Goal: Task Accomplishment & Management: Use online tool/utility

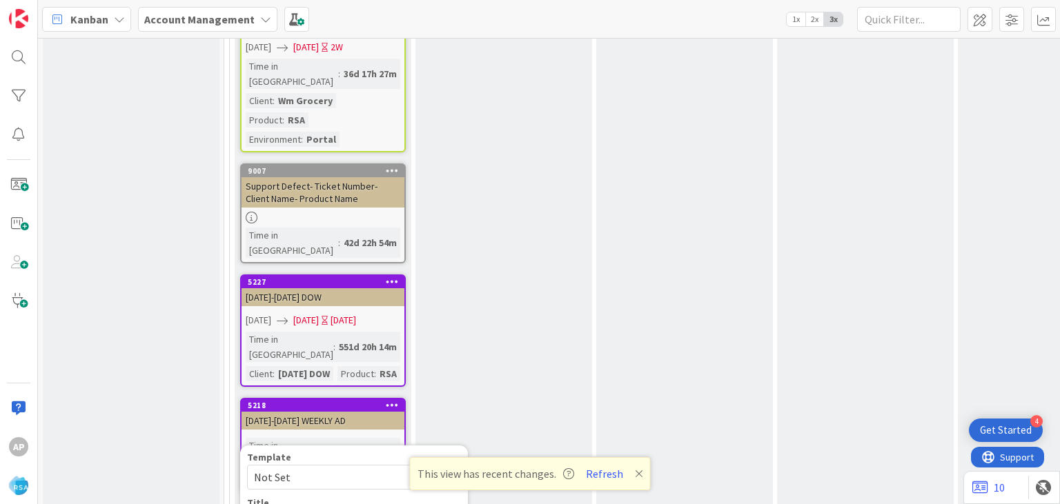
click at [446, 472] on icon at bounding box center [447, 477] width 11 height 11
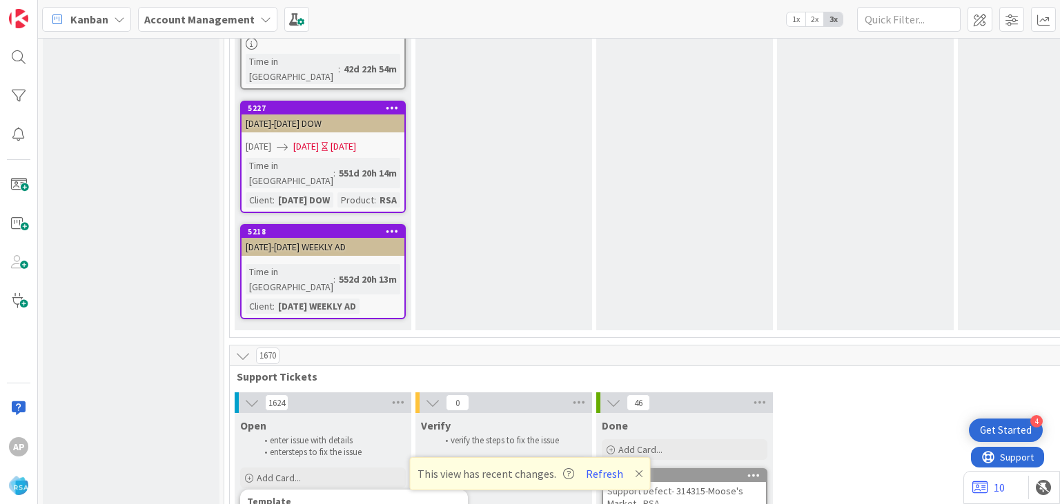
scroll to position [2893, 0]
type textarea "x"
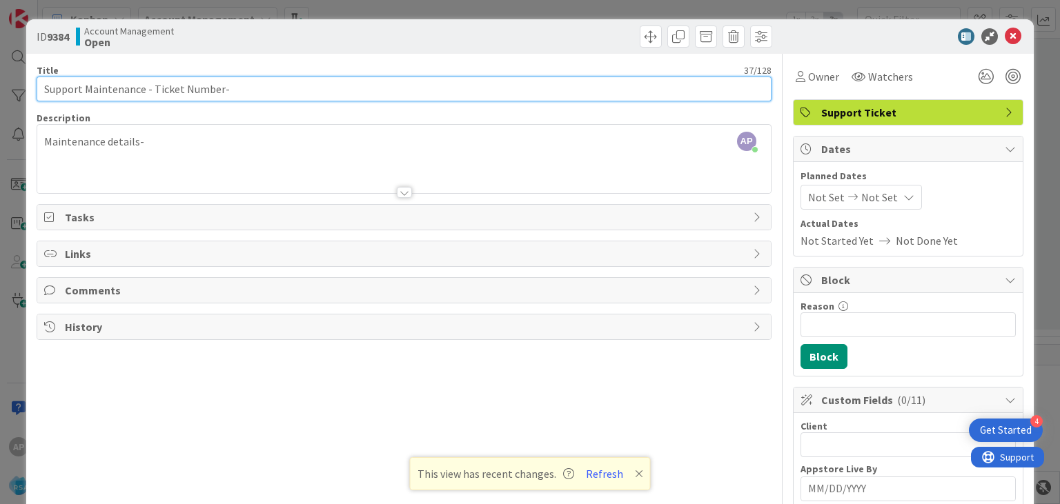
drag, startPoint x: 154, startPoint y: 90, endPoint x: 220, endPoint y: 92, distance: 66.3
click at [220, 92] on input "Support Maintenance - Ticket Number-" at bounding box center [404, 89] width 734 height 25
click at [217, 90] on input "Support Maintenance - Ticket Number-" at bounding box center [404, 89] width 734 height 25
drag, startPoint x: 217, startPoint y: 90, endPoint x: 152, endPoint y: 87, distance: 64.9
click at [152, 87] on input "Support Maintenance - Ticket Number-" at bounding box center [404, 89] width 734 height 25
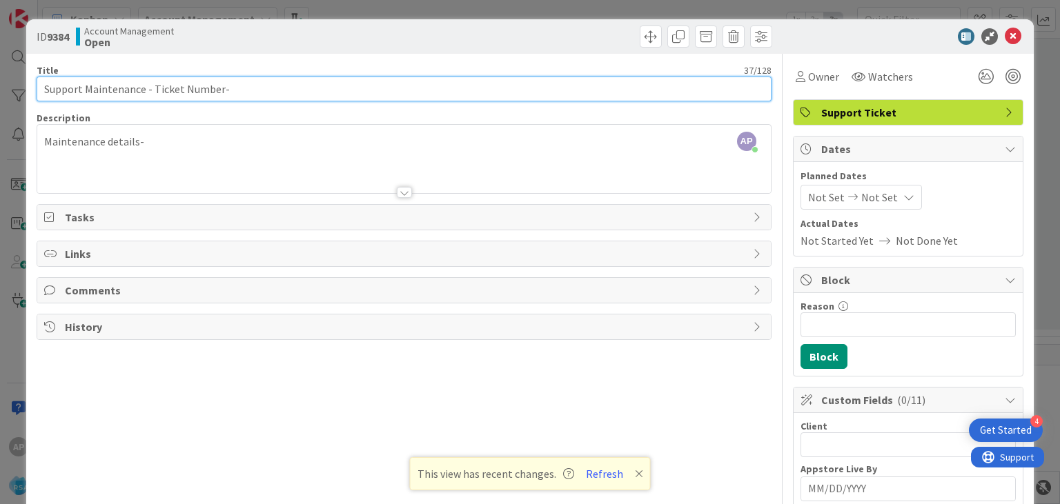
paste input "#316246"
click at [156, 90] on input "Support Maintenance - #316246-" at bounding box center [404, 89] width 734 height 25
click at [219, 86] on input "Support Maintenance -316246-" at bounding box center [404, 89] width 734 height 25
click at [204, 90] on input "Support Maintenance -316246- Cut Bank" at bounding box center [404, 89] width 734 height 25
click at [278, 88] on input "Support Maintenance -316246- Cut Big Bank" at bounding box center [404, 89] width 734 height 25
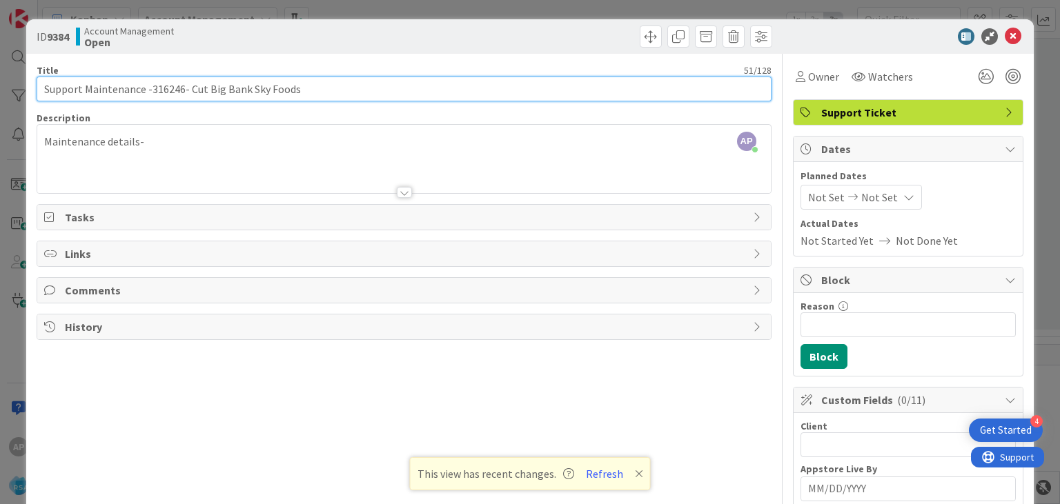
type input "Support Maintenance -316246- Cut Big Bank Sky Foods"
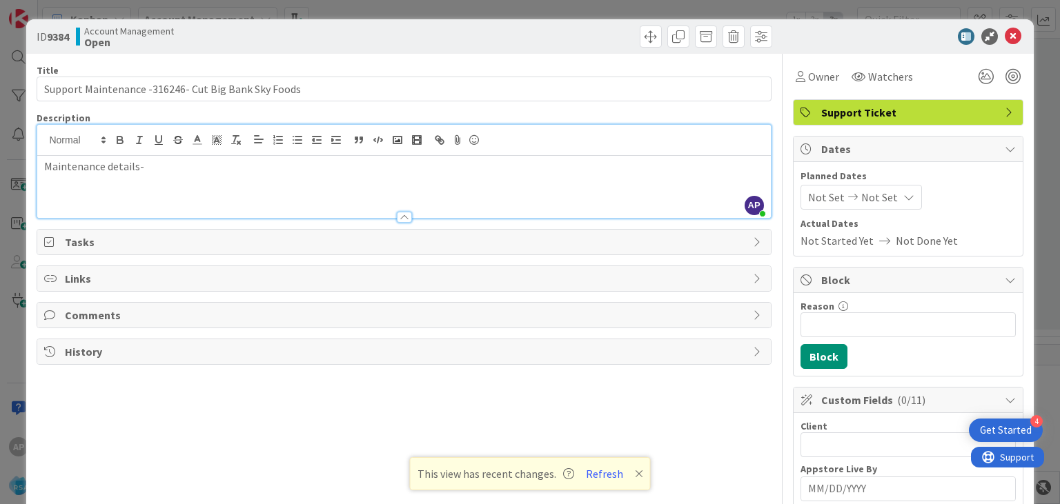
click at [173, 156] on div "Maintenance details-" at bounding box center [403, 187] width 733 height 62
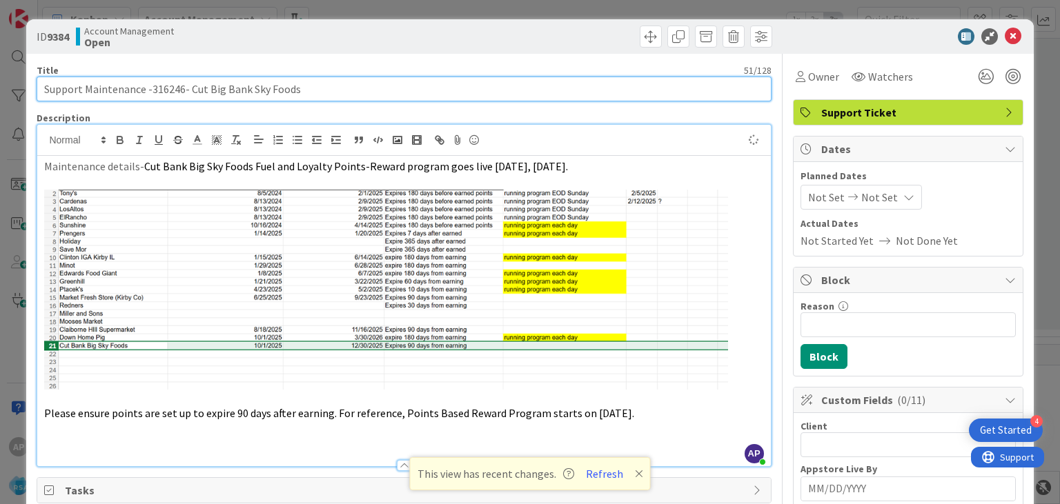
click at [312, 88] on input "Support Maintenance -316246- Cut Big Bank Sky Foods" at bounding box center [404, 89] width 734 height 25
drag, startPoint x: 187, startPoint y: 87, endPoint x: 297, endPoint y: 90, distance: 109.7
click at [297, 90] on input "Support Maintenance -316246- Cut Big Bank Sky Foods-RSA" at bounding box center [404, 89] width 734 height 25
type input "Support Maintenance -316246- Cut Big Bank Sky Foods-RSA"
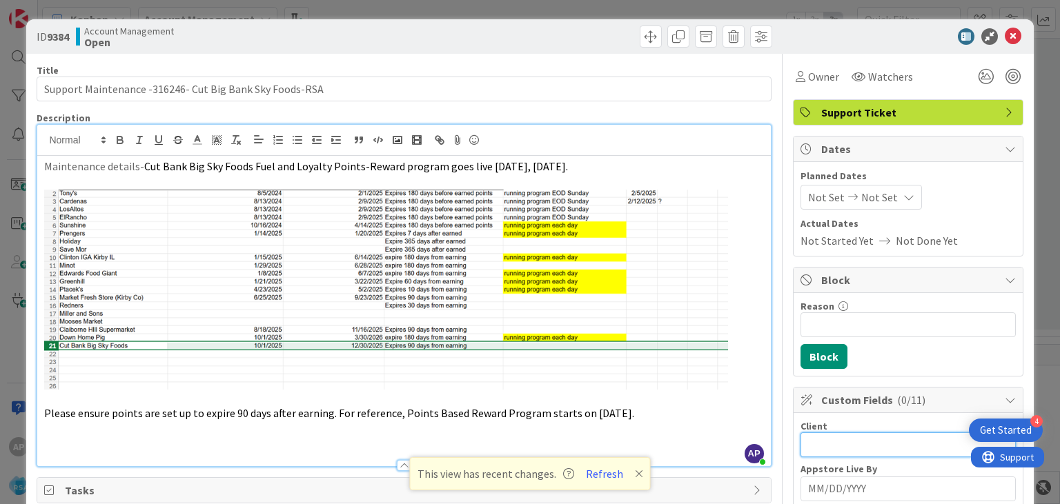
click at [865, 442] on input "text" at bounding box center [907, 445] width 215 height 25
paste input "Cut Big Bank Sky Foods"
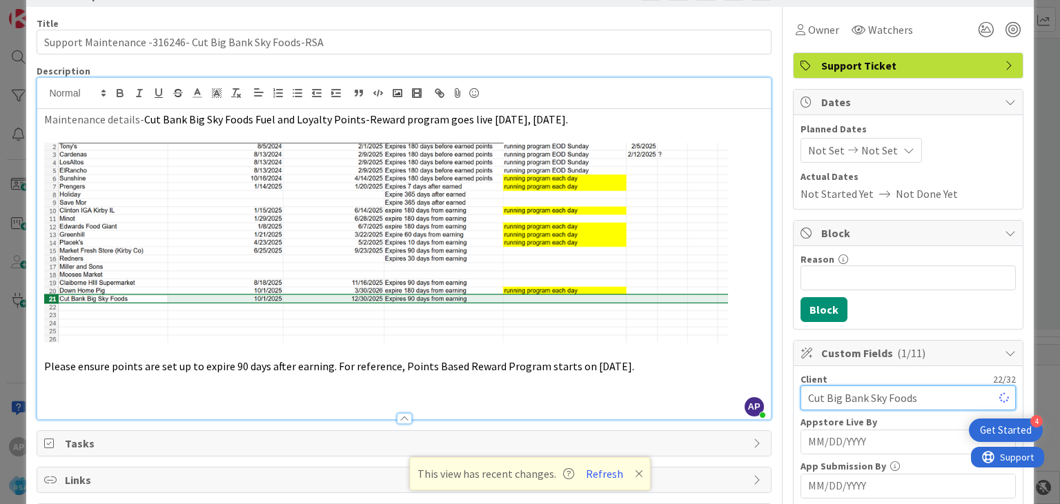
scroll to position [48, 0]
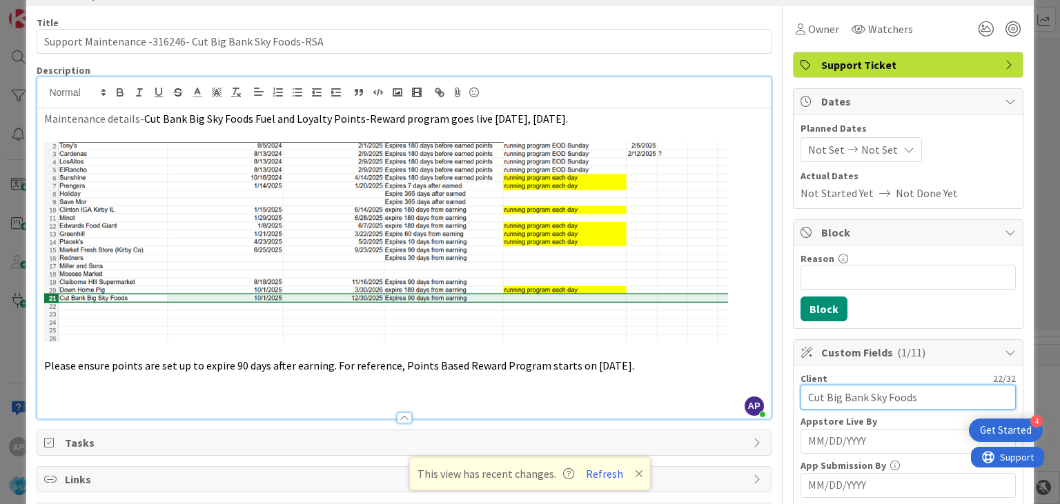
type input "Cut Big Bank Sky Foods"
click at [819, 152] on span "Not Set" at bounding box center [826, 149] width 37 height 17
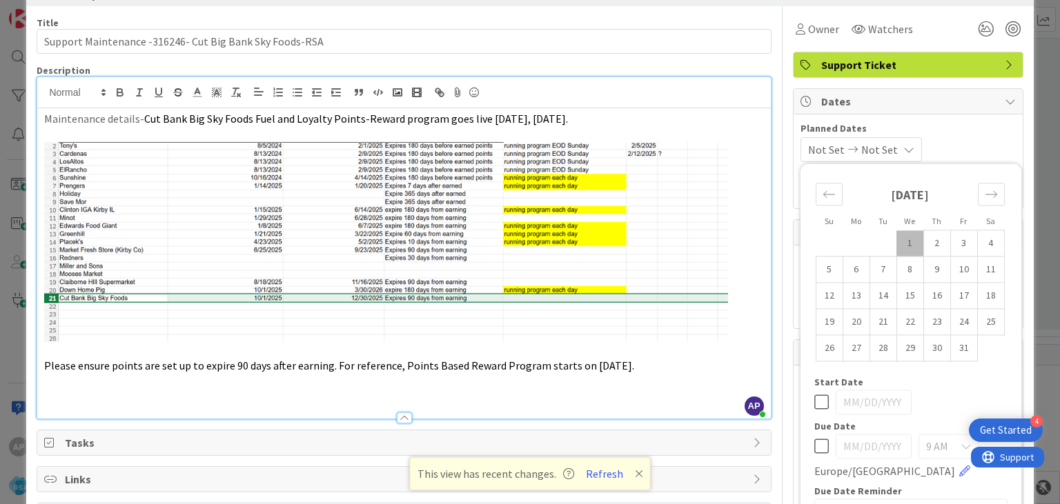
click at [910, 243] on td "1" at bounding box center [909, 243] width 27 height 26
click at [993, 193] on icon "Move forward to switch to the next month." at bounding box center [991, 194] width 13 height 13
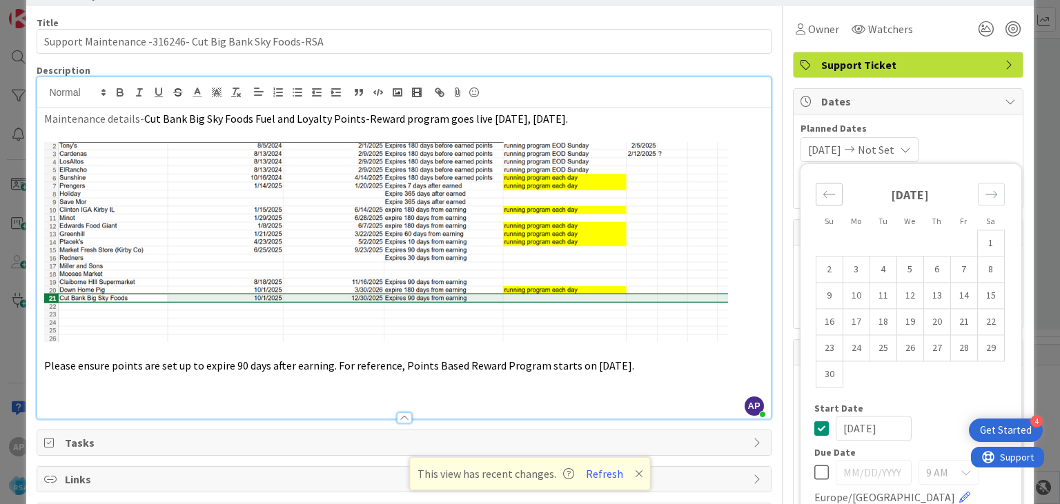
click at [829, 200] on icon "Move backward to switch to the previous month." at bounding box center [829, 194] width 13 height 13
click at [831, 197] on icon "Move backward to switch to the previous month." at bounding box center [829, 194] width 13 height 13
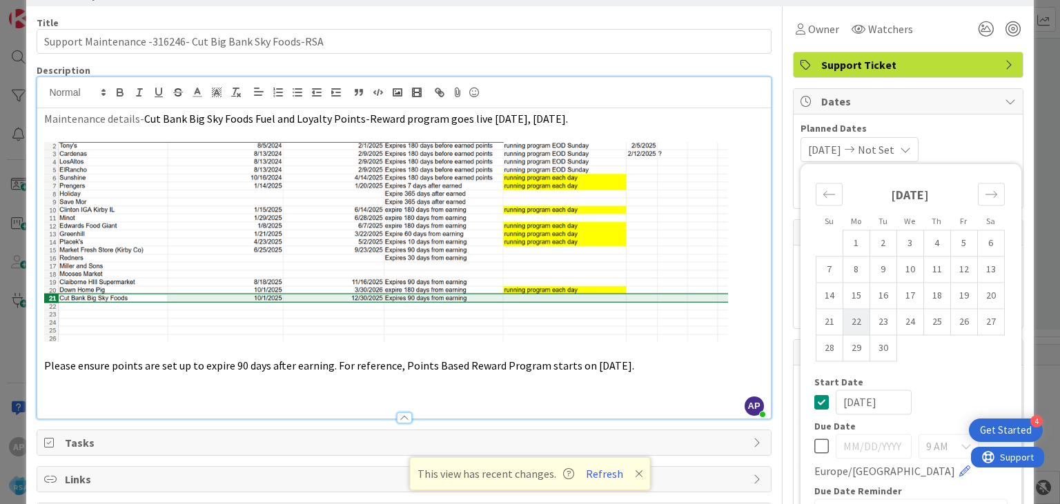
click at [856, 324] on td "22" at bounding box center [856, 322] width 27 height 26
type input "[DATE]"
click at [993, 193] on icon "Move forward to switch to the next month." at bounding box center [991, 194] width 13 height 13
click at [961, 248] on td "3" at bounding box center [963, 243] width 27 height 26
type input "[DATE]"
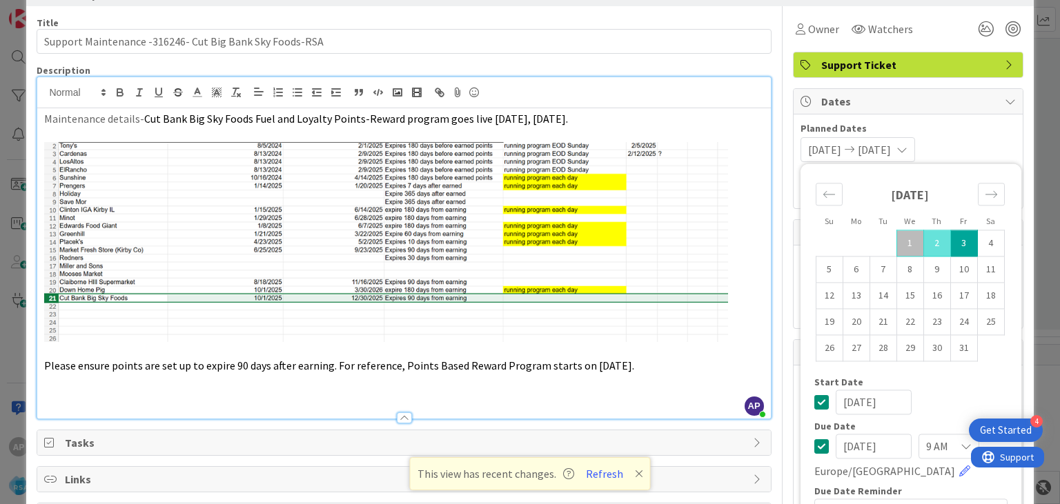
click at [974, 150] on div "[DATE] [DATE] Su Mo Tu We Th Fr Sa [DATE] 1 2 3 4 5 6 7 8 9 10 11 12 13 14 15 1…" at bounding box center [907, 149] width 215 height 25
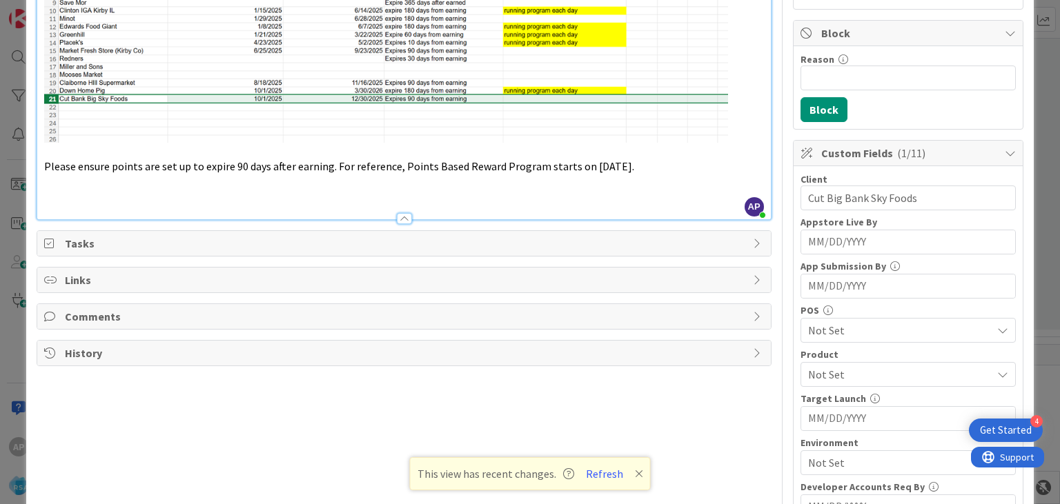
scroll to position [251, 0]
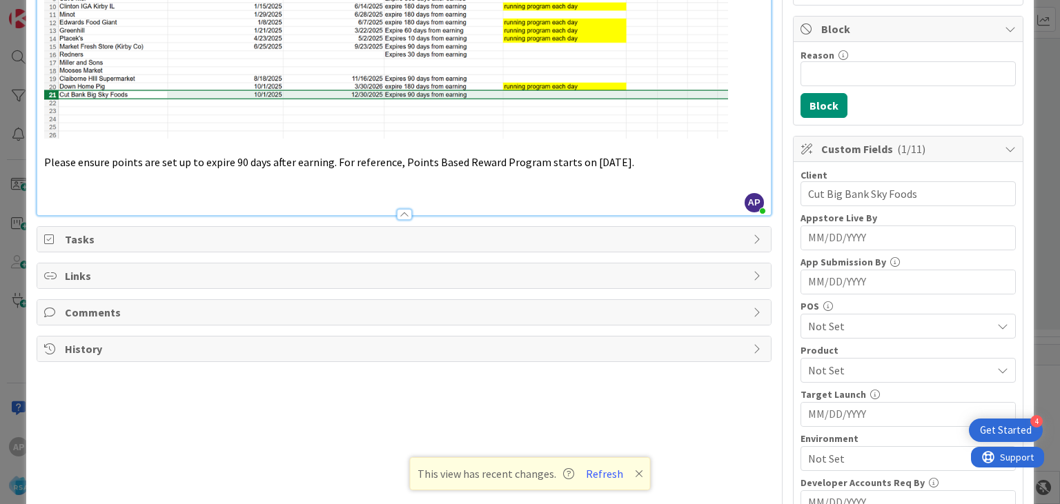
click at [845, 366] on span "Not Set" at bounding box center [900, 370] width 184 height 17
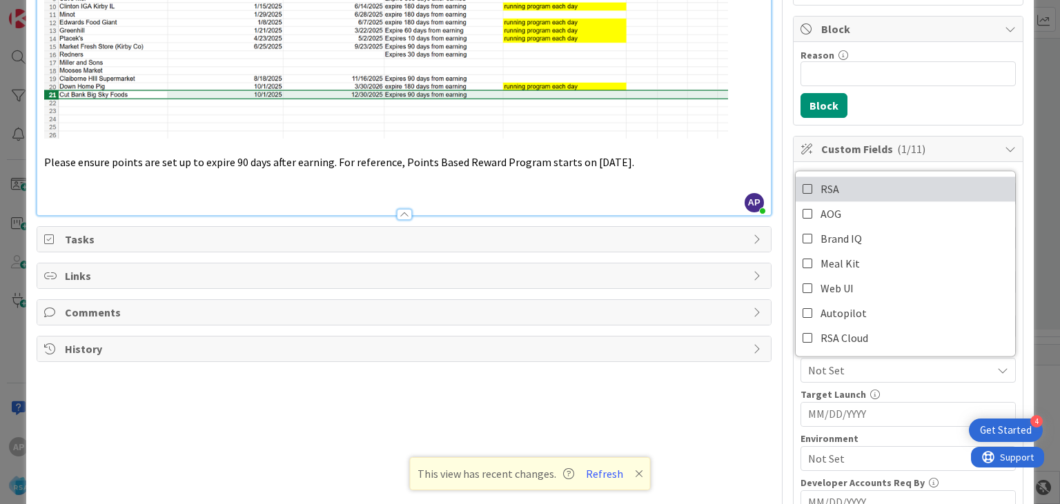
click at [805, 188] on icon at bounding box center [808, 189] width 11 height 21
click at [843, 368] on span "RSA" at bounding box center [900, 370] width 184 height 17
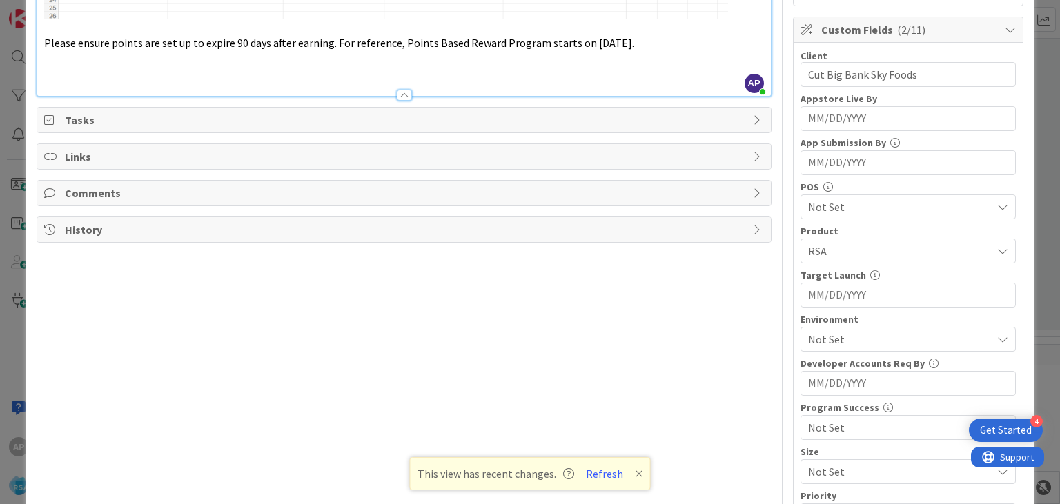
scroll to position [384, 0]
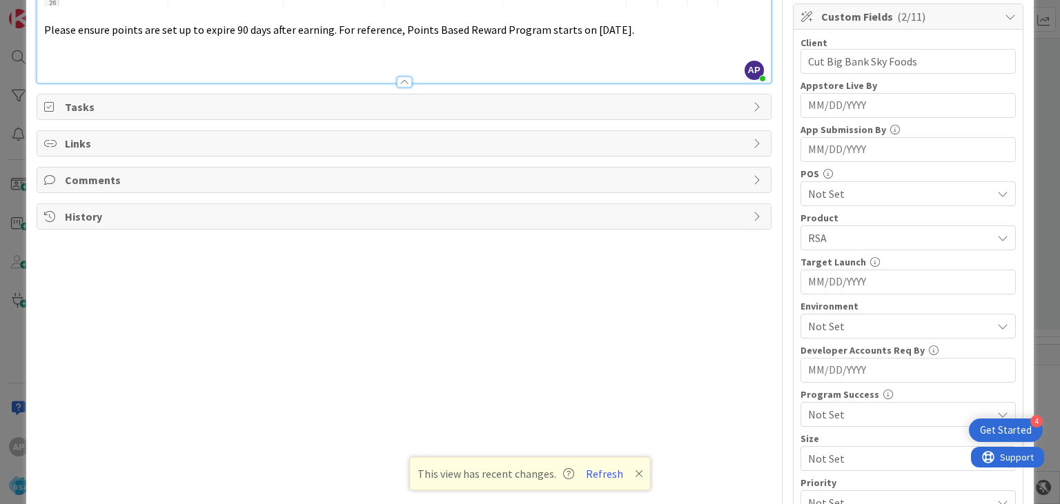
click at [847, 326] on span "Not Set" at bounding box center [900, 326] width 184 height 17
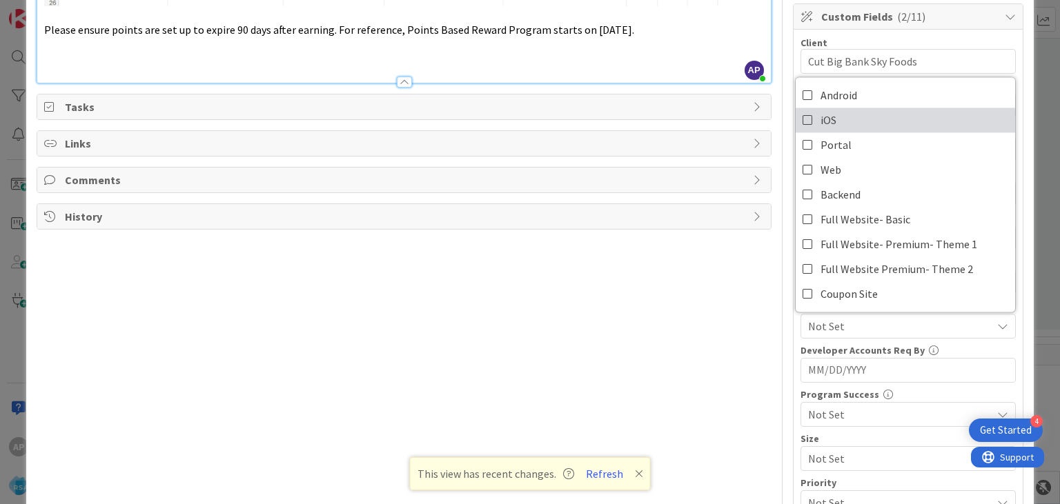
click at [805, 120] on icon at bounding box center [808, 120] width 11 height 21
click at [702, 306] on div "Title 55 / 128 Support Maintenance -316246- Cut Big Bank Sky Foods-RSA Descript…" at bounding box center [404, 151] width 734 height 963
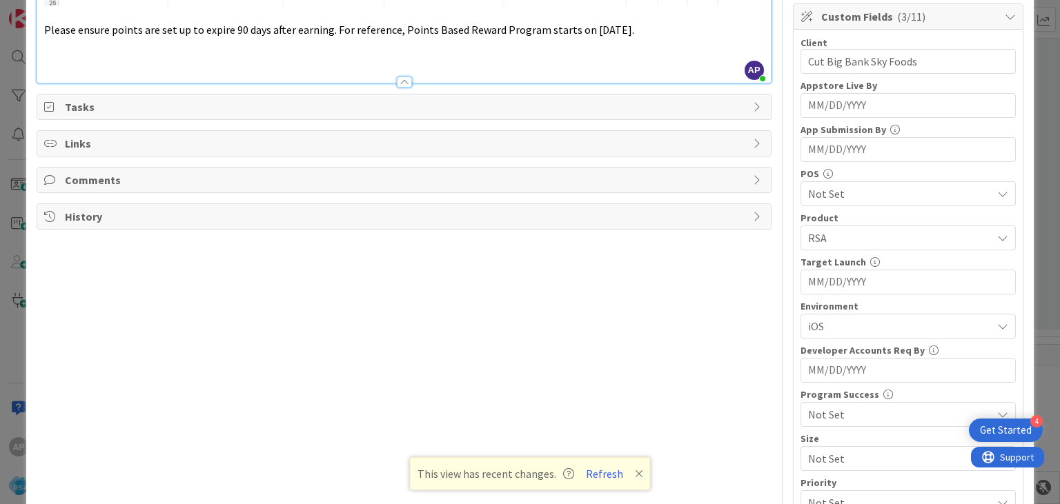
scroll to position [0, 0]
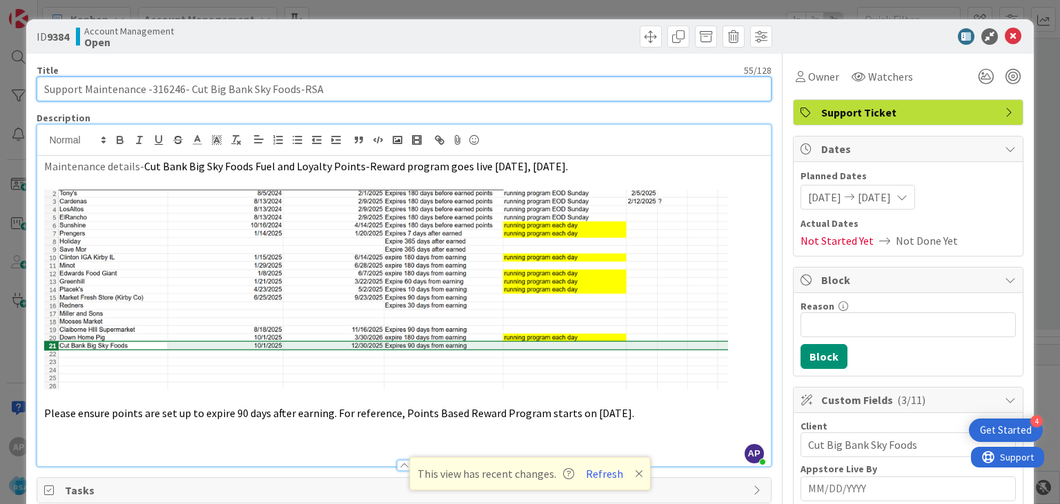
drag, startPoint x: 83, startPoint y: 86, endPoint x: 294, endPoint y: 95, distance: 210.6
click at [294, 95] on input "Support Maintenance -316246- Cut Big Bank Sky Foods-RSA" at bounding box center [404, 89] width 734 height 25
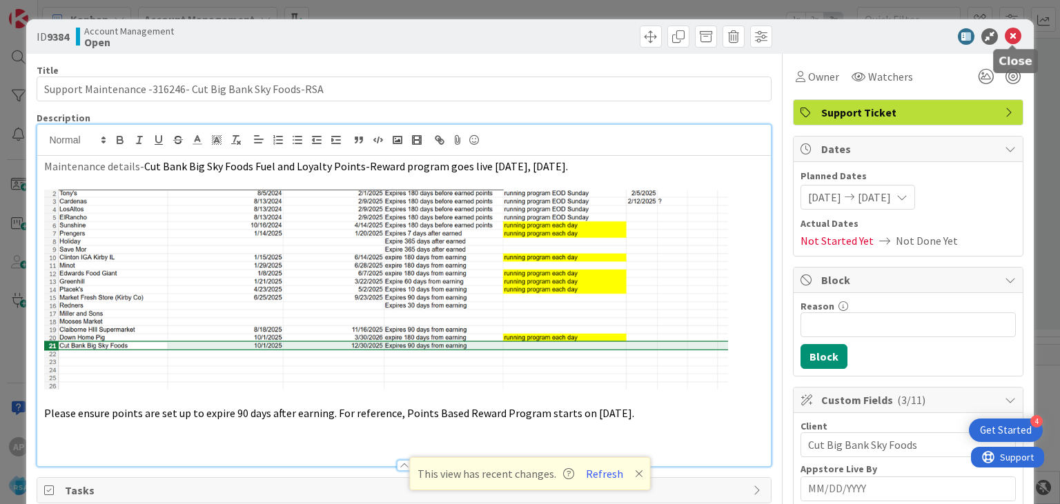
click at [1016, 41] on icon at bounding box center [1013, 36] width 17 height 17
